Goal: Entertainment & Leisure: Browse casually

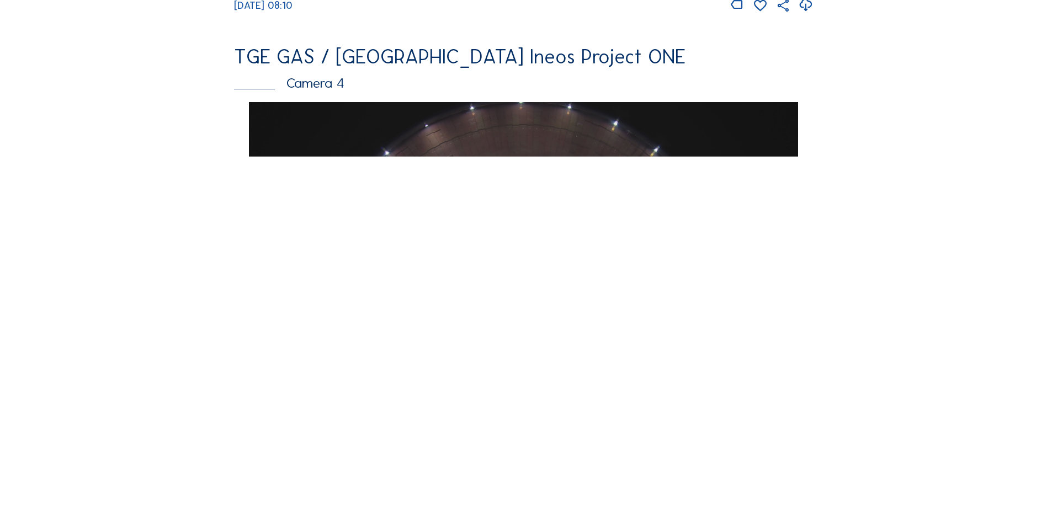
scroll to position [938, 0]
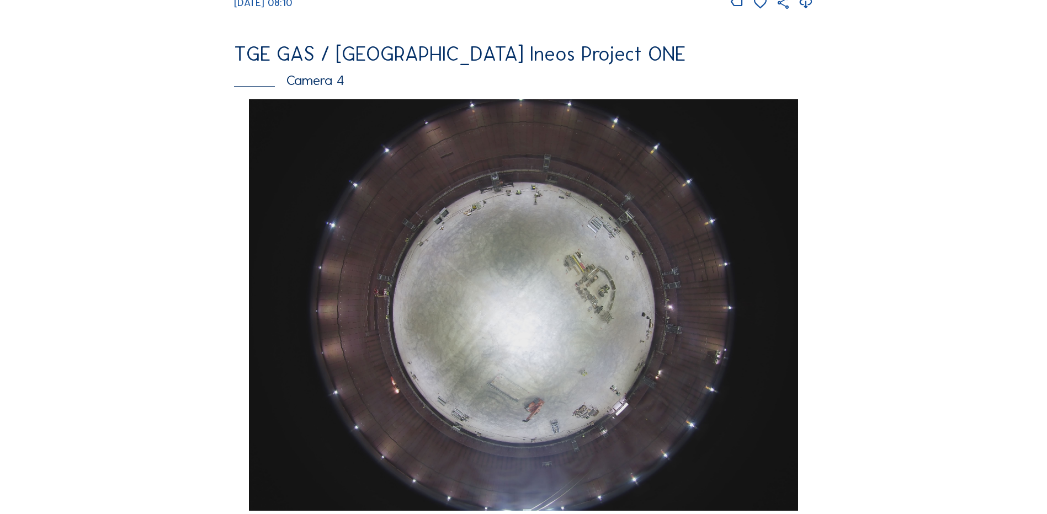
click at [583, 231] on img at bounding box center [523, 305] width 549 height 412
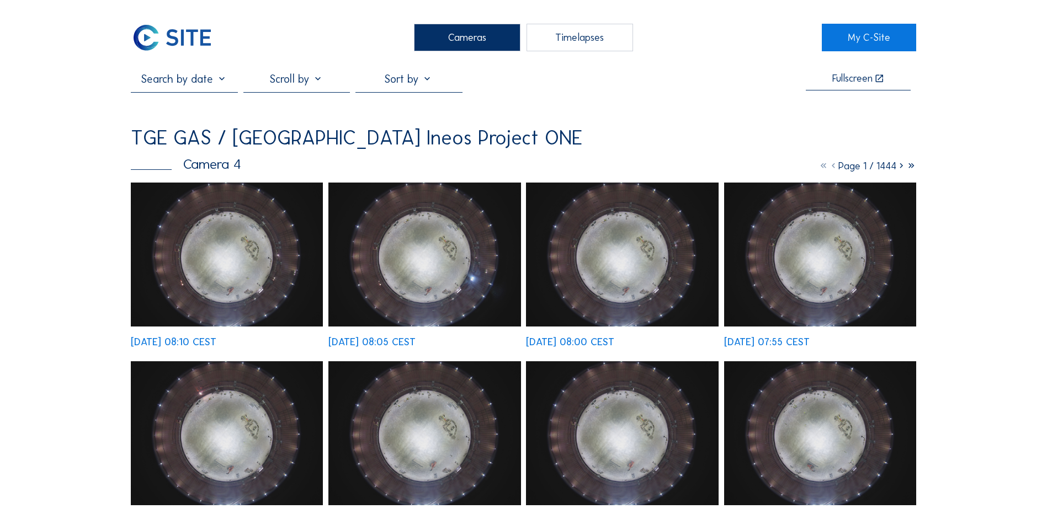
click at [443, 41] on div "Cameras" at bounding box center [467, 38] width 107 height 28
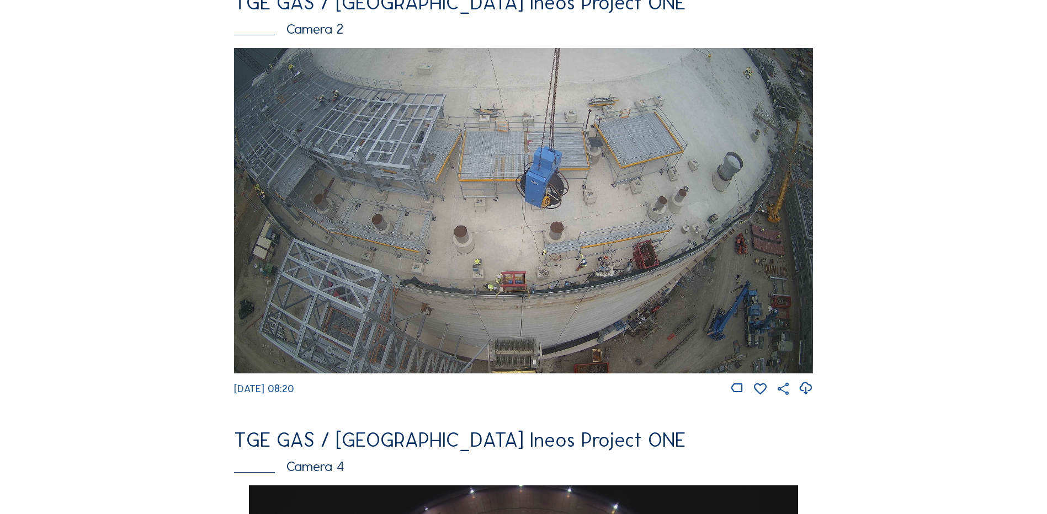
scroll to position [497, 0]
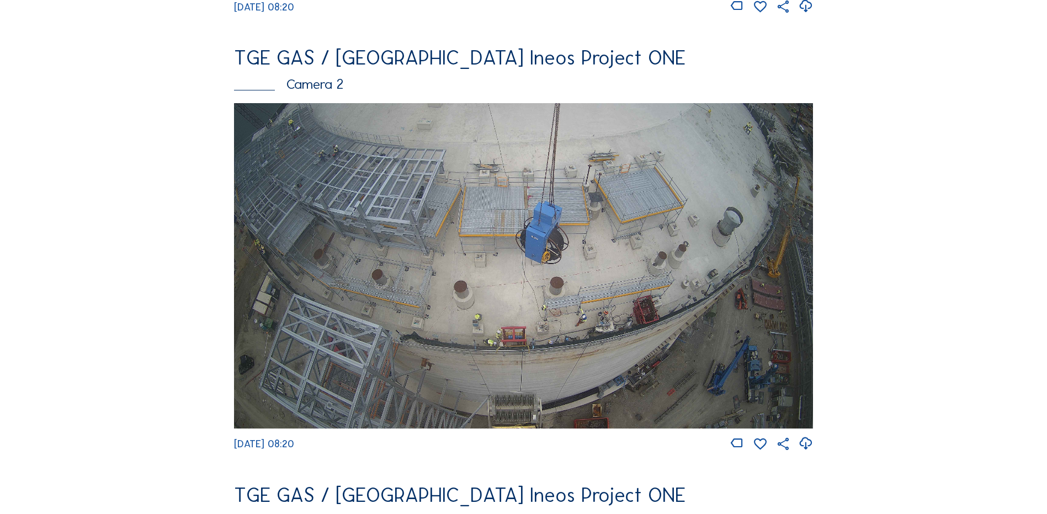
click at [327, 91] on div "Camera 2" at bounding box center [523, 84] width 579 height 14
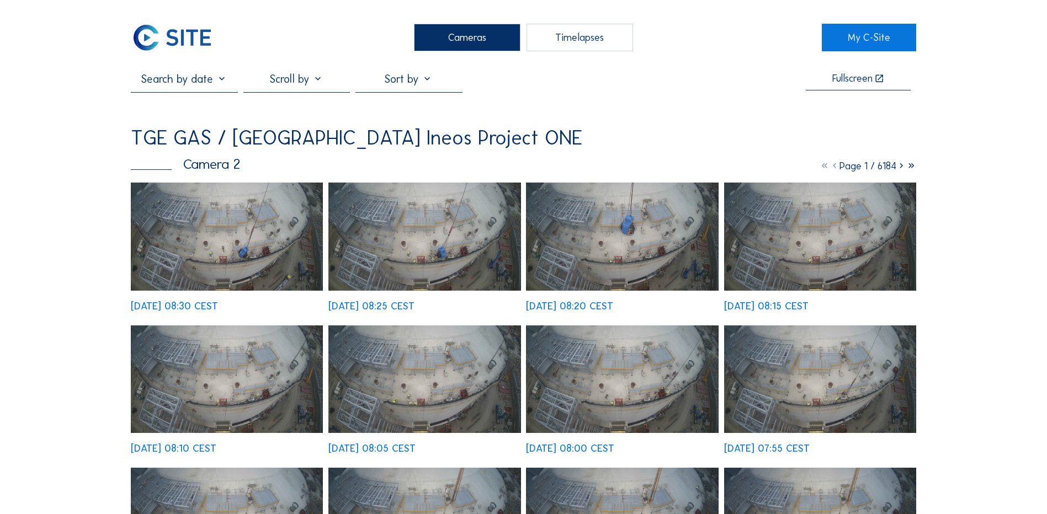
click at [190, 244] on img at bounding box center [227, 237] width 192 height 108
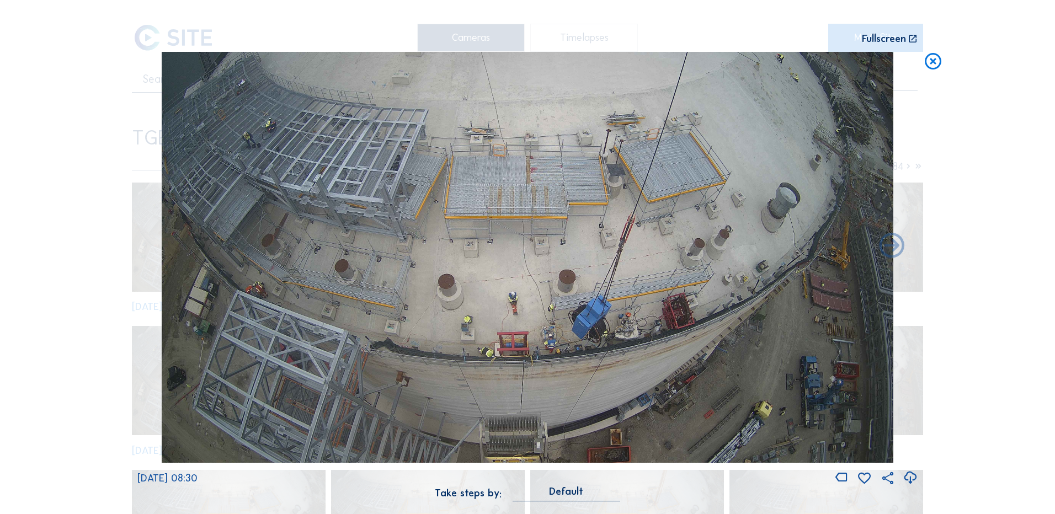
click at [934, 66] on icon at bounding box center [933, 62] width 20 height 20
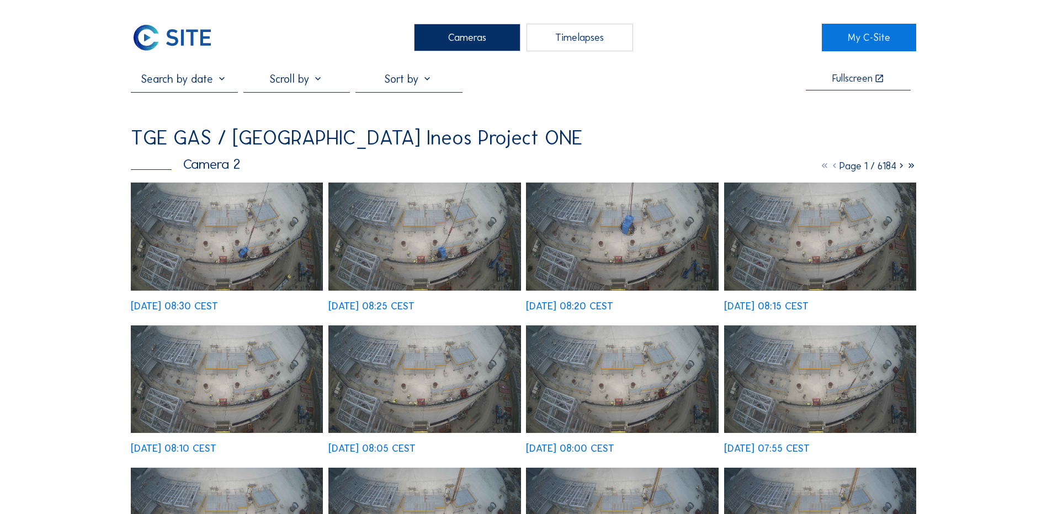
click at [207, 247] on img at bounding box center [227, 237] width 192 height 108
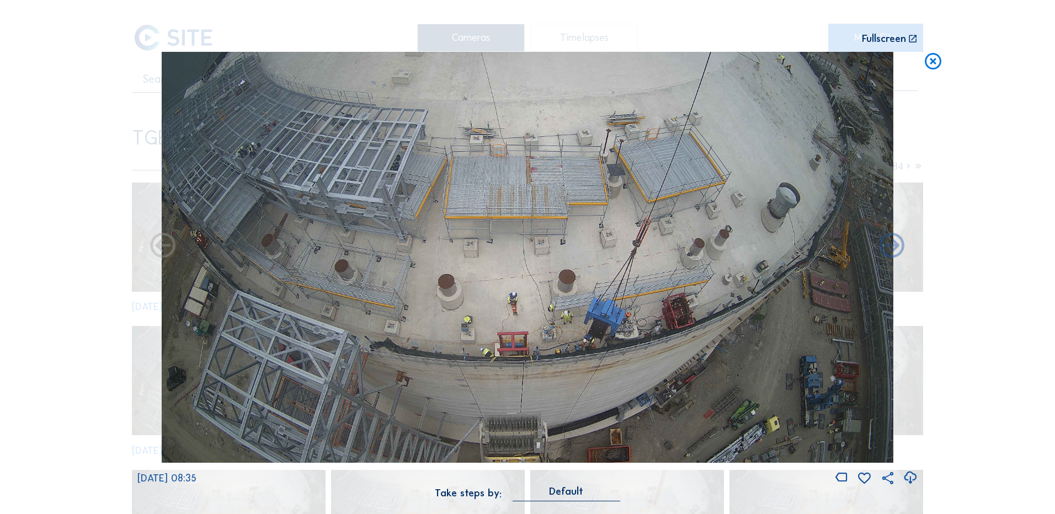
drag, startPoint x: 663, startPoint y: 404, endPoint x: 652, endPoint y: 413, distance: 14.5
click at [661, 405] on img at bounding box center [528, 258] width 732 height 412
click at [645, 418] on img at bounding box center [528, 258] width 732 height 412
click at [926, 61] on icon at bounding box center [933, 62] width 20 height 20
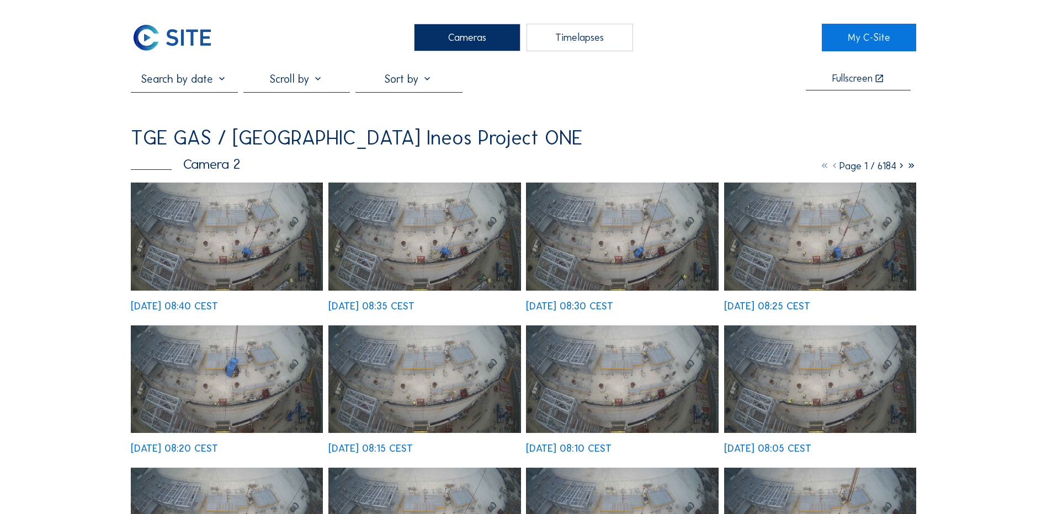
click at [258, 264] on img at bounding box center [227, 237] width 192 height 108
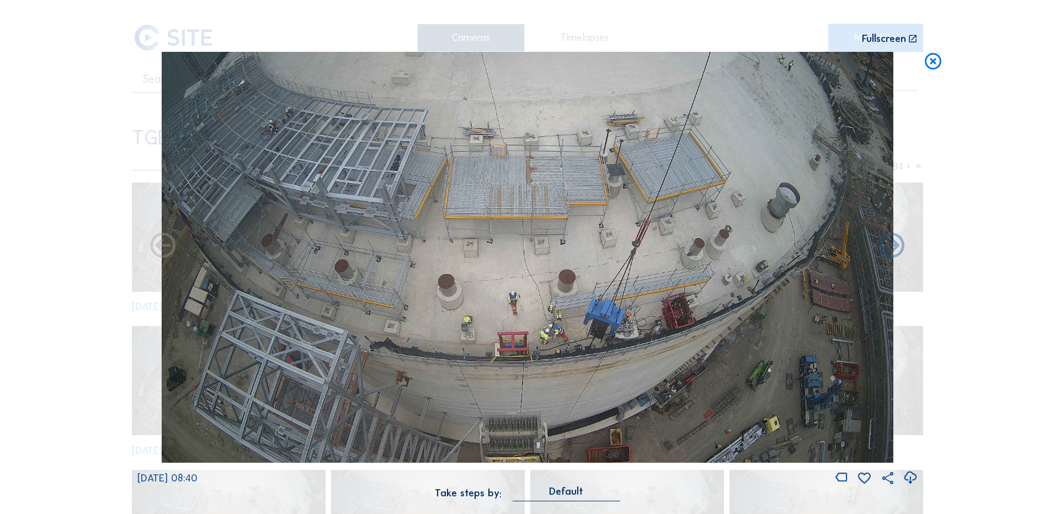
click at [933, 63] on icon at bounding box center [933, 62] width 20 height 20
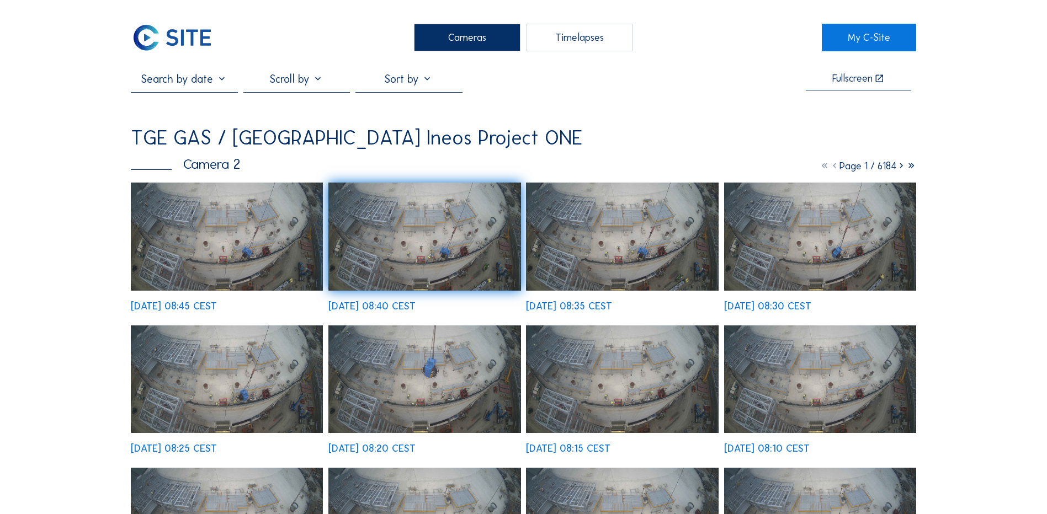
click at [219, 256] on img at bounding box center [227, 237] width 192 height 108
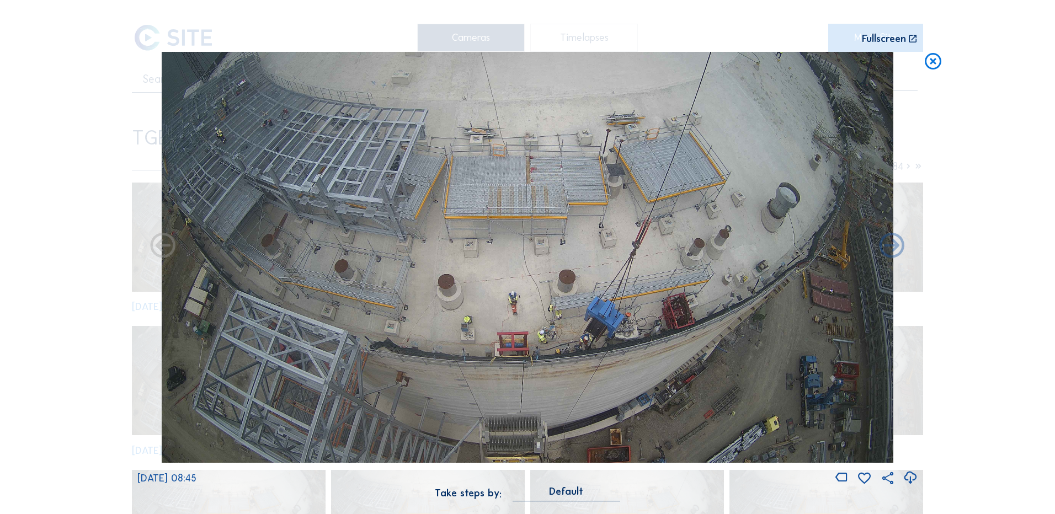
click at [932, 59] on icon at bounding box center [933, 62] width 20 height 20
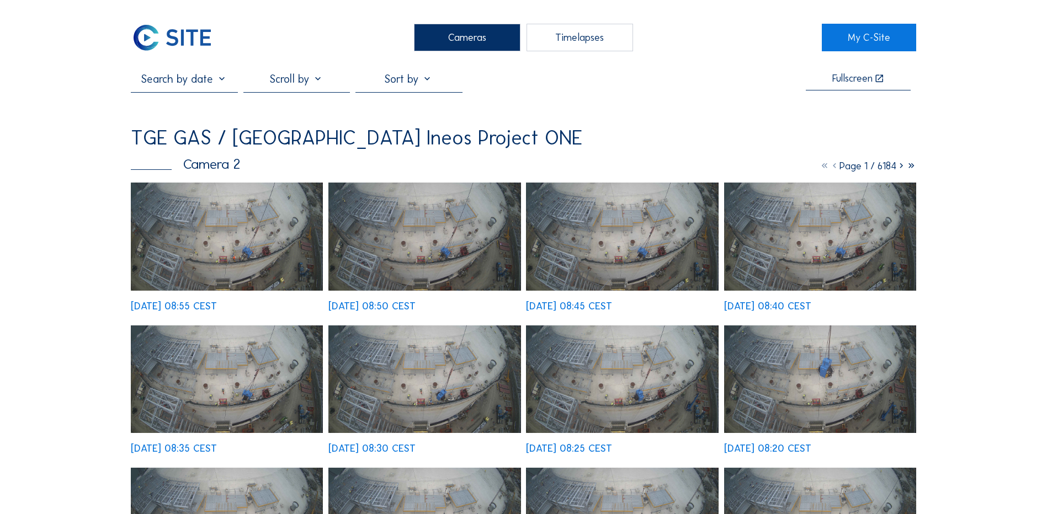
click at [238, 254] on img at bounding box center [227, 237] width 192 height 108
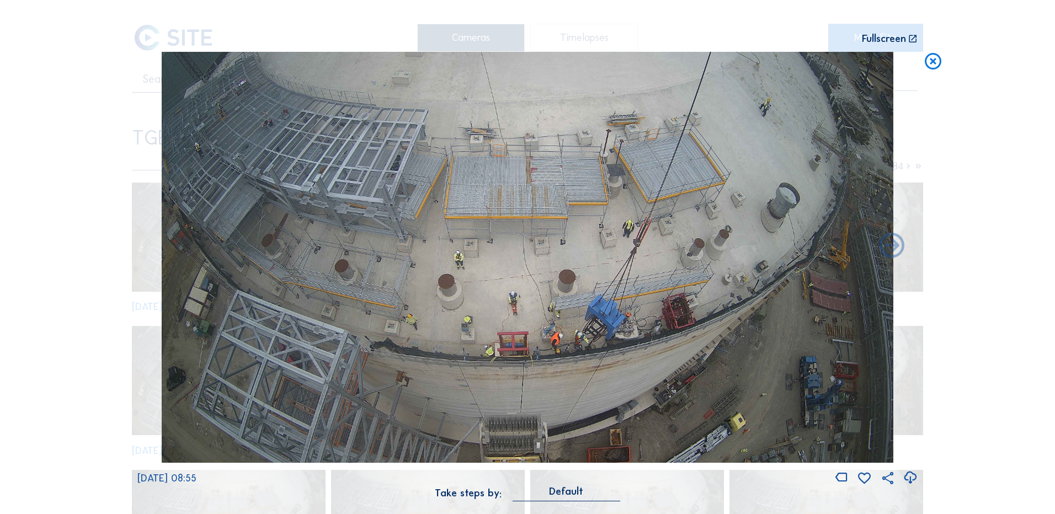
click at [933, 66] on icon at bounding box center [933, 62] width 20 height 20
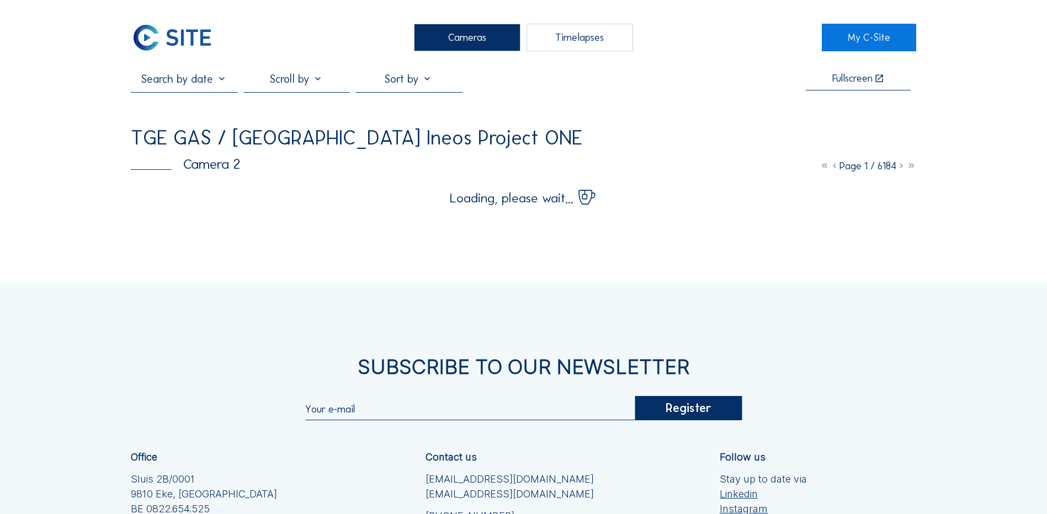
click at [77, 104] on div "Cameras Timelapses My C-Site Fullscreen TGE GAS / Antwerpen Ineos Project ONE C…" at bounding box center [523, 344] width 1047 height 689
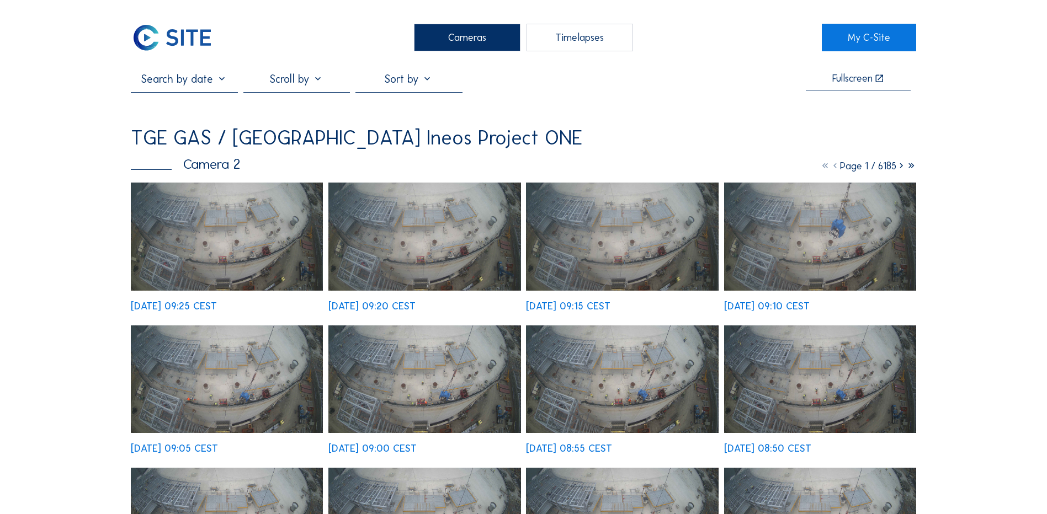
click at [223, 266] on img at bounding box center [227, 237] width 192 height 108
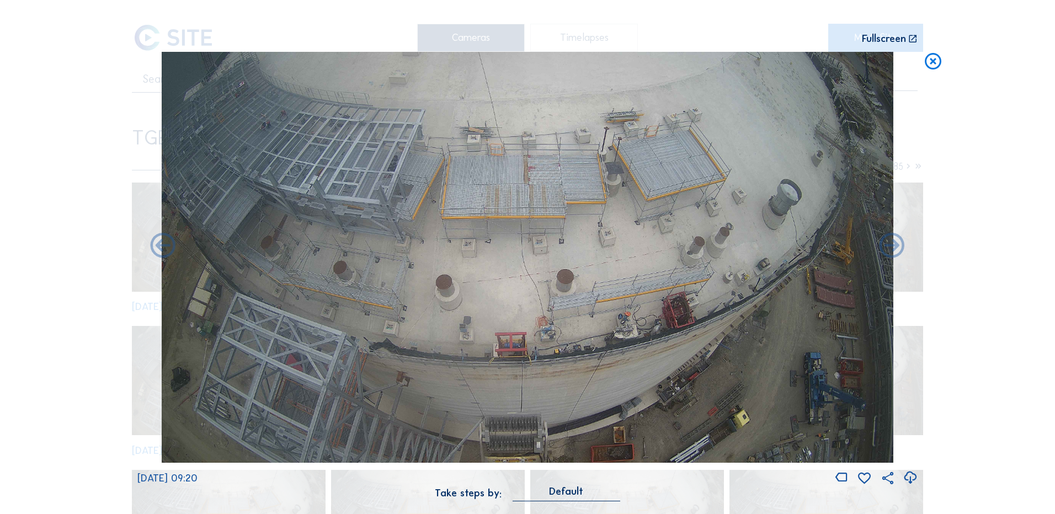
click at [929, 70] on icon at bounding box center [933, 62] width 20 height 20
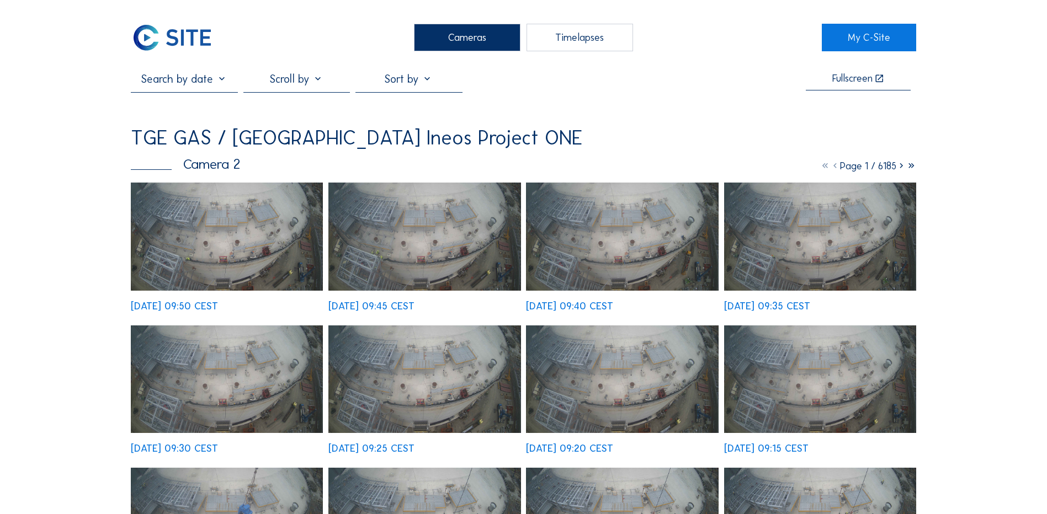
click at [214, 262] on img at bounding box center [227, 237] width 192 height 108
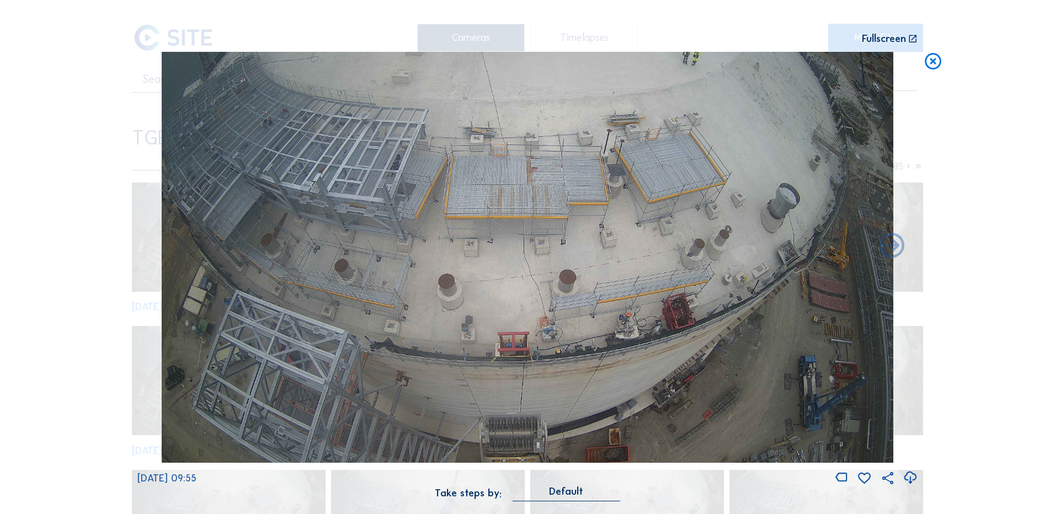
click at [932, 60] on icon at bounding box center [933, 62] width 20 height 20
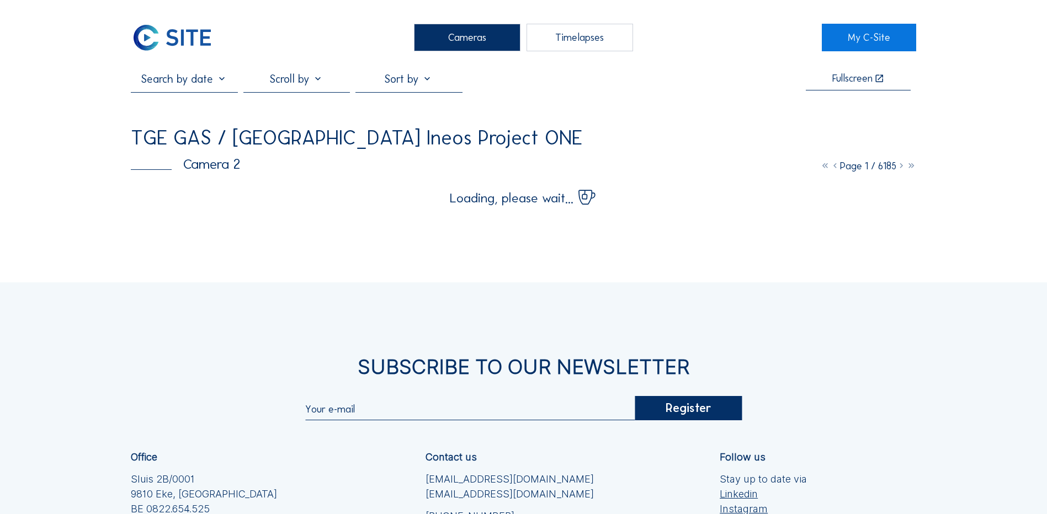
drag, startPoint x: 998, startPoint y: 208, endPoint x: 1018, endPoint y: 104, distance: 106.1
click at [1018, 104] on div "Cameras Timelapses My C-Site Fullscreen TGE GAS / Antwerpen Ineos Project ONE C…" at bounding box center [523, 344] width 1047 height 689
click at [1015, 107] on div "Cameras Timelapses My C-Site Fullscreen TGE GAS / Antwerpen Ineos Project ONE C…" at bounding box center [523, 344] width 1047 height 689
